Goal: Transaction & Acquisition: Purchase product/service

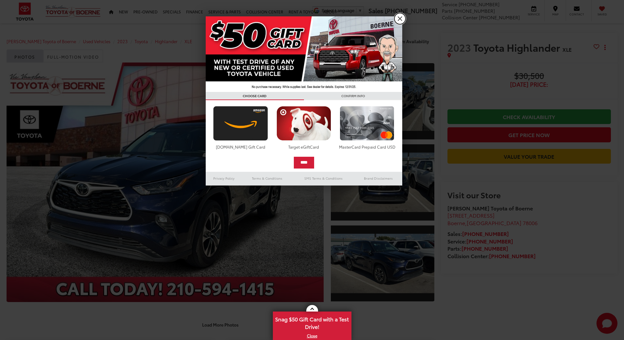
click at [399, 20] on link "X" at bounding box center [399, 18] width 11 height 11
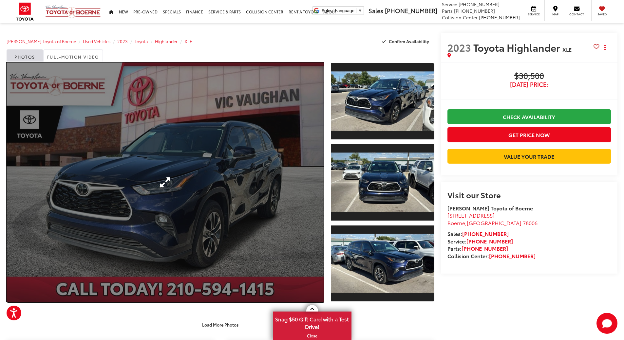
click at [217, 161] on link "Expand Photo 0" at bounding box center [165, 183] width 317 height 240
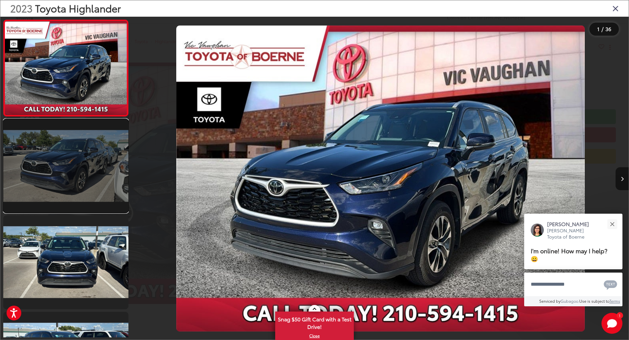
click at [98, 184] on link at bounding box center [65, 166] width 125 height 94
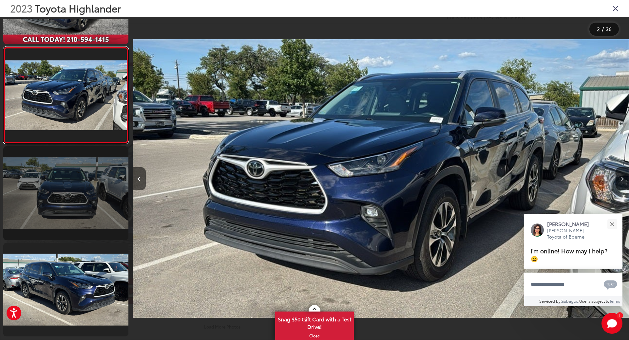
scroll to position [70, 0]
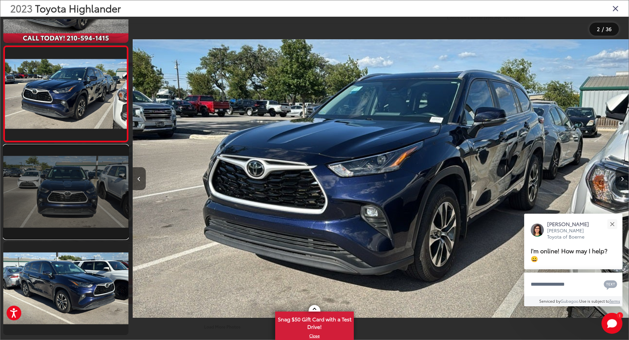
click at [93, 216] on link at bounding box center [65, 192] width 125 height 94
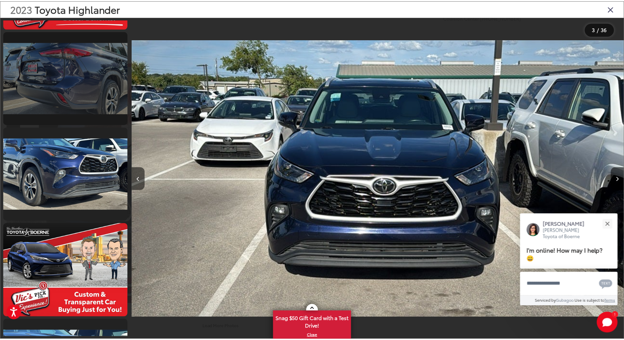
scroll to position [1084, 0]
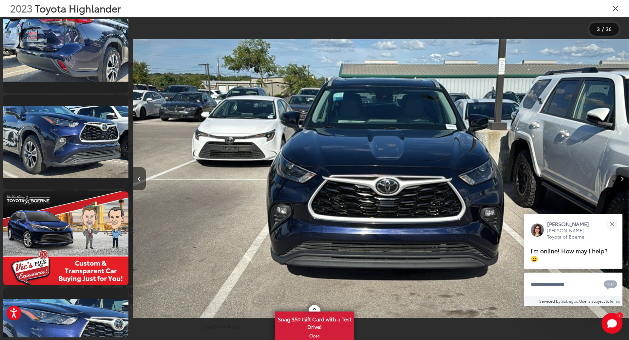
click at [613, 9] on icon "Close gallery" at bounding box center [615, 8] width 7 height 9
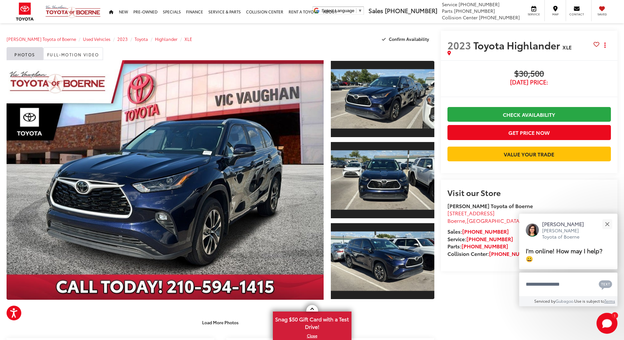
scroll to position [0, 0]
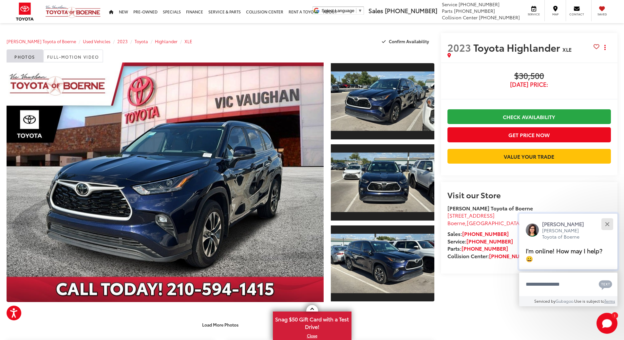
click at [608, 223] on div "Close" at bounding box center [607, 224] width 4 height 4
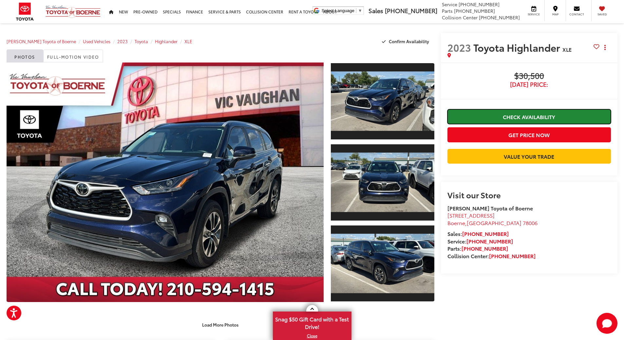
click at [522, 117] on link "Check Availability" at bounding box center [528, 116] width 163 height 15
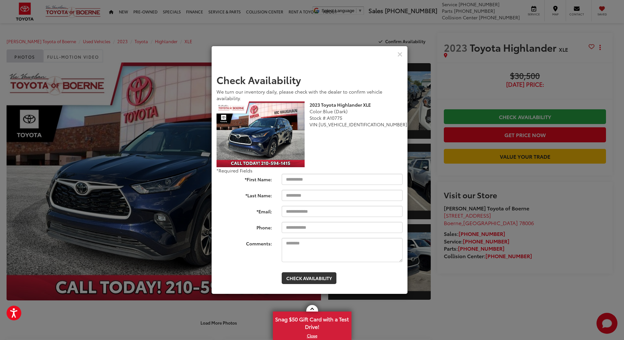
click at [404, 54] on div "Check Pricing and Availability" at bounding box center [310, 54] width 196 height 17
click at [403, 54] on div "Check Pricing and Availability" at bounding box center [310, 54] width 196 height 17
click at [400, 56] on icon "Close" at bounding box center [399, 54] width 5 height 7
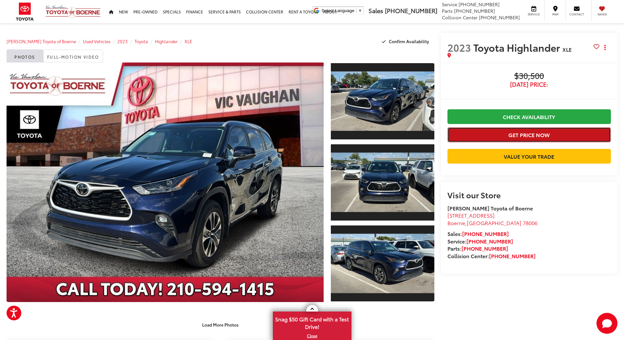
click at [481, 138] on button "Get Price Now" at bounding box center [528, 134] width 163 height 15
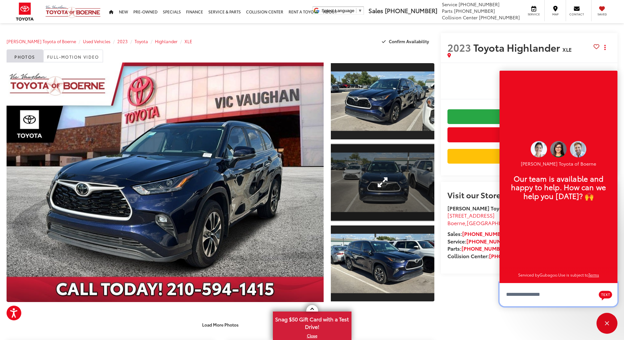
scroll to position [8, 0]
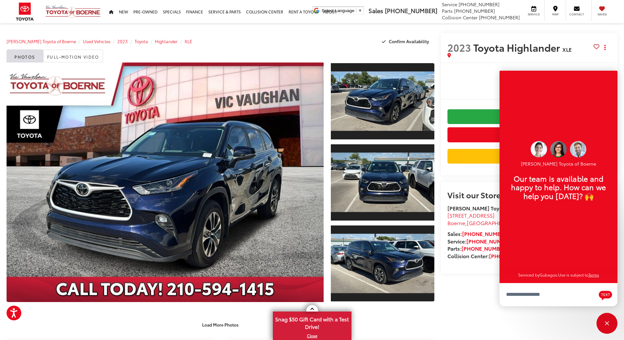
click at [482, 65] on div "Buy $30,500 [DATE] Price: Check Availability Get Price Now Value Your Trade $30…" at bounding box center [529, 119] width 177 height 113
click at [529, 292] on textarea "Type your message" at bounding box center [559, 295] width 118 height 24
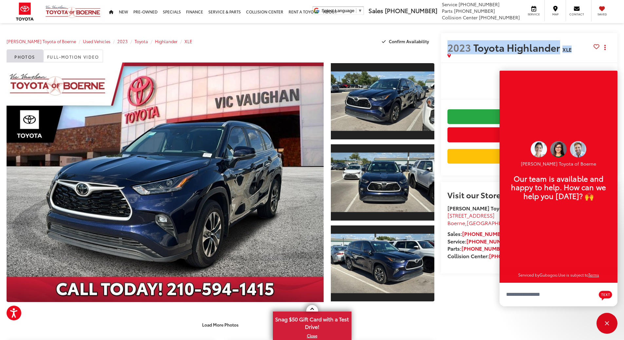
drag, startPoint x: 449, startPoint y: 49, endPoint x: 573, endPoint y: 48, distance: 123.8
click at [573, 48] on h2 "2023 Toyota Highlander XLE" at bounding box center [520, 47] width 146 height 11
copy h2 "2023 Toyota Highlander XLE"
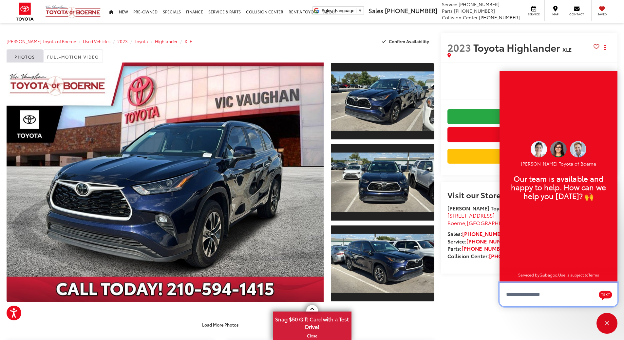
click at [534, 299] on textarea "Type your message" at bounding box center [559, 295] width 118 height 24
paste textarea "**********"
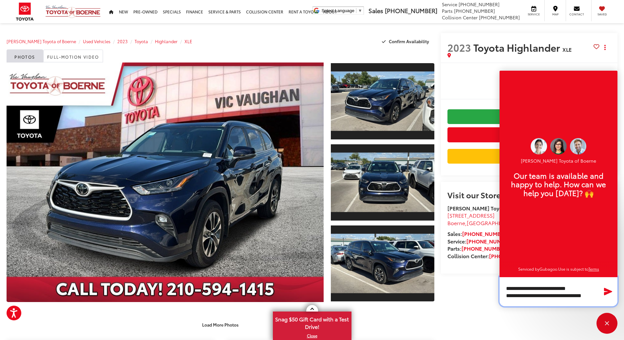
type textarea "**********"
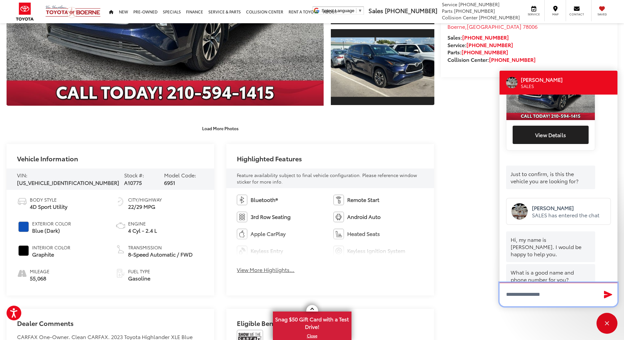
scroll to position [199, 0]
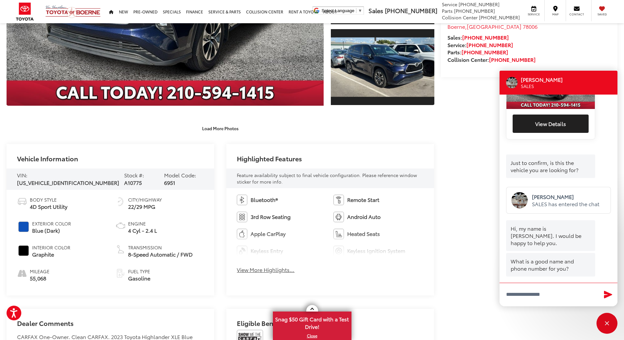
click at [479, 207] on div "[PERSON_NAME] Toyota of Boerne Used Vehicles 2023 Toyota Highlander XLE Confirm…" at bounding box center [312, 332] width 624 height 1010
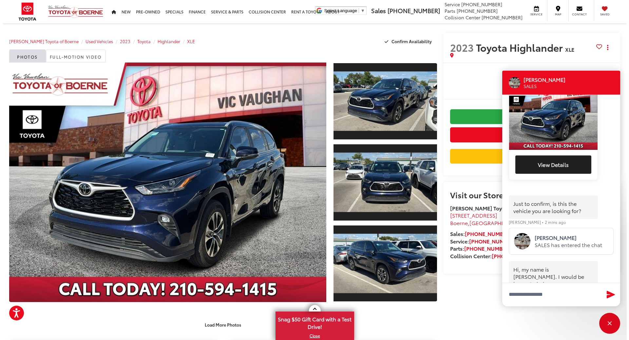
scroll to position [67, 0]
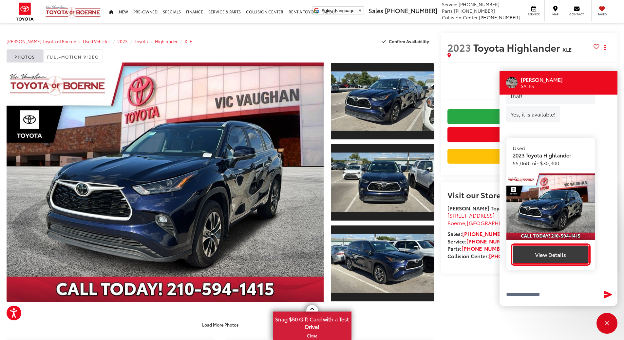
click at [555, 246] on button "View Details" at bounding box center [551, 255] width 76 height 18
